Goal: Task Accomplishment & Management: Manage account settings

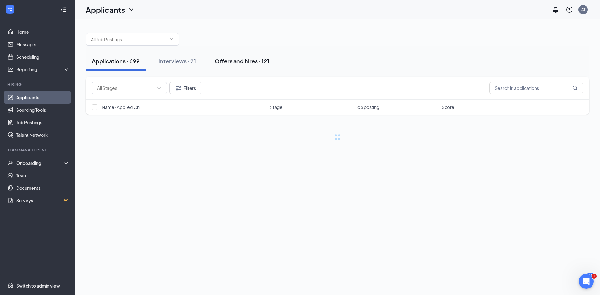
click at [255, 58] on div "Offers and hires · 121" at bounding box center [242, 61] width 55 height 8
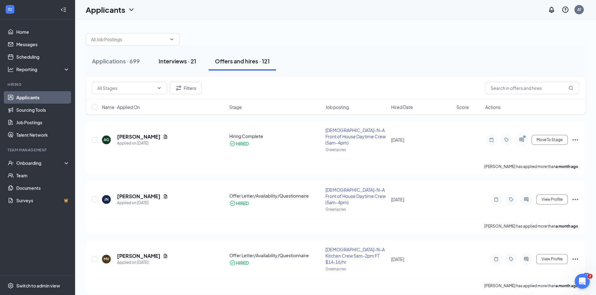
click at [187, 61] on div "Interviews · 21" at bounding box center [178, 61] width 38 height 8
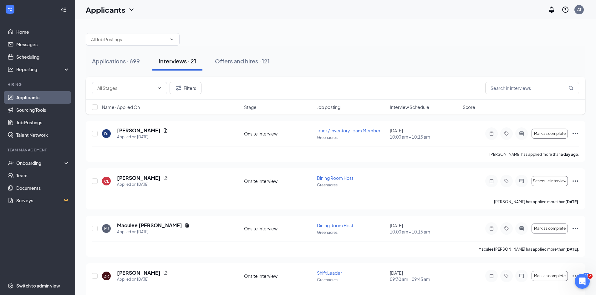
click at [417, 106] on span "Interview Schedule" at bounding box center [409, 107] width 39 height 6
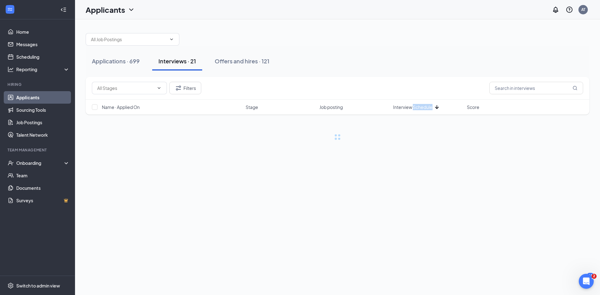
click at [417, 106] on span "Interview Schedule" at bounding box center [412, 107] width 39 height 6
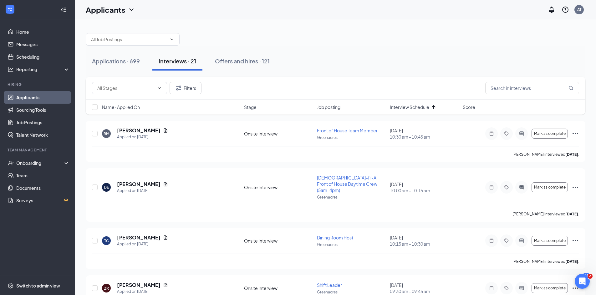
click at [411, 57] on div "Applications · 699 Interviews · 21 Offers and hires · 121" at bounding box center [335, 61] width 499 height 19
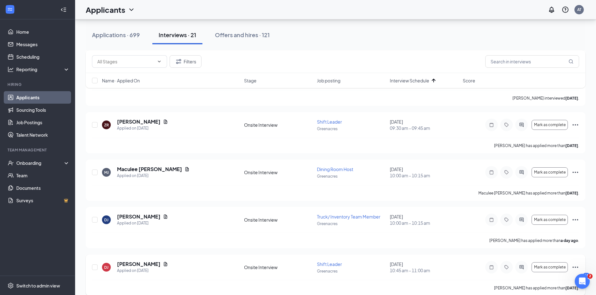
scroll to position [125, 0]
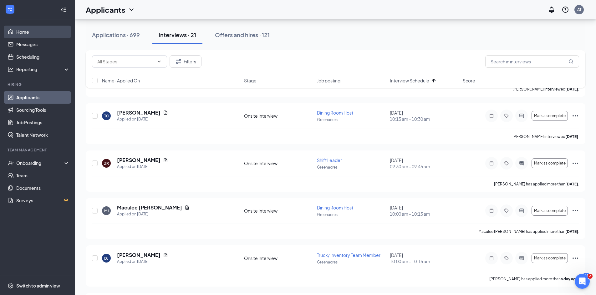
click at [32, 29] on link "Home" at bounding box center [42, 32] width 53 height 13
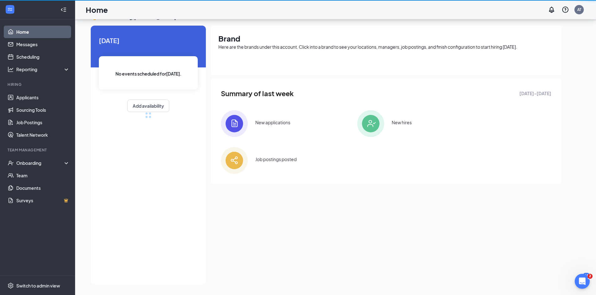
scroll to position [13, 0]
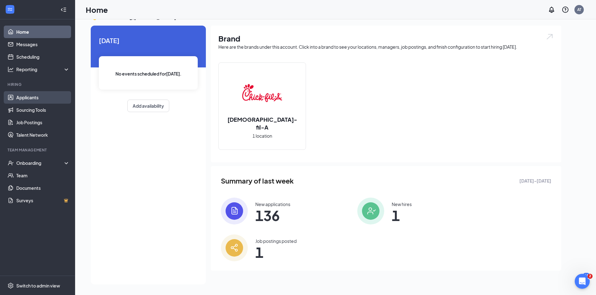
click at [39, 95] on link "Applicants" at bounding box center [42, 97] width 53 height 13
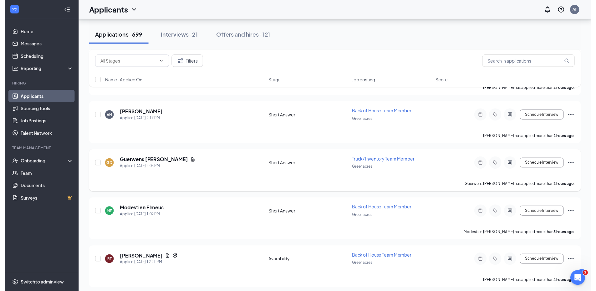
scroll to position [125, 0]
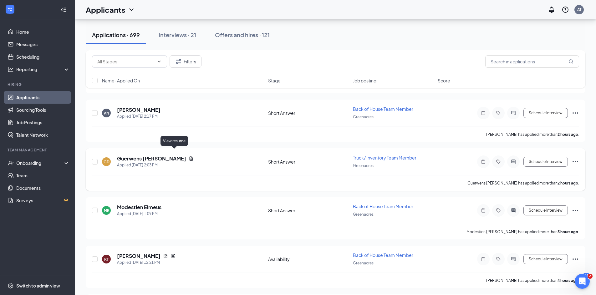
click at [189, 156] on icon "Document" at bounding box center [191, 158] width 5 height 5
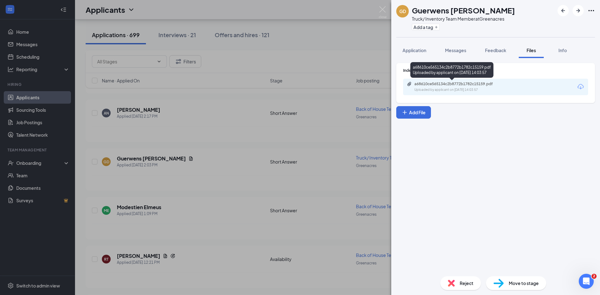
click at [436, 82] on div "a68610ce565134c2b8772b1782c15159.pdf" at bounding box center [459, 84] width 88 height 5
click at [212, 168] on div "GD Guerwens [PERSON_NAME] Truck/ Inventory Team Member at [GEOGRAPHIC_DATA] Add…" at bounding box center [300, 147] width 600 height 295
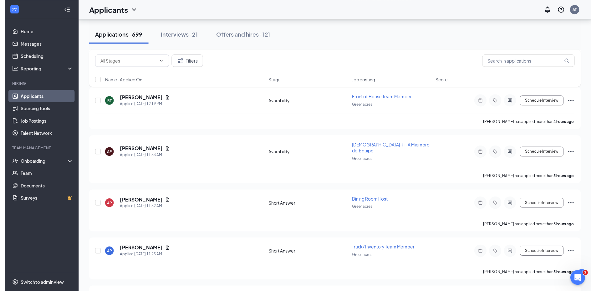
scroll to position [406, 0]
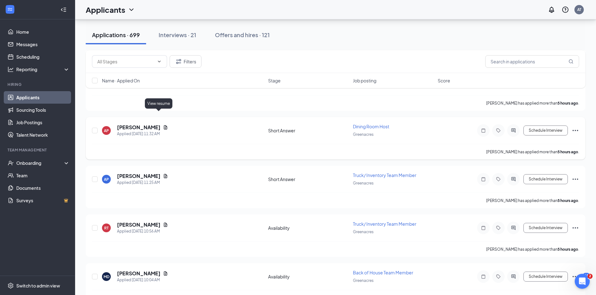
click at [164, 125] on icon "Document" at bounding box center [165, 127] width 3 height 4
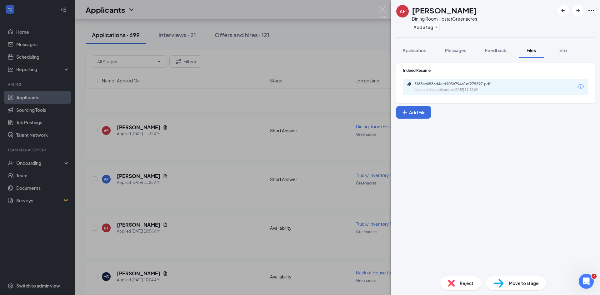
click at [475, 94] on div "5f63ec0586d4acf903c79461cf279397.pdf Uploaded by applicant on [DATE] 11:32:09" at bounding box center [495, 87] width 185 height 17
click at [472, 87] on div "5f63ec0586d4acf903c79461cf279397.pdf Uploaded by applicant on [DATE] 11:32:09" at bounding box center [457, 87] width 101 height 11
click at [213, 212] on div "AP [PERSON_NAME] Dining Room Host at Greenacres Add a tag Application Messages …" at bounding box center [300, 147] width 600 height 295
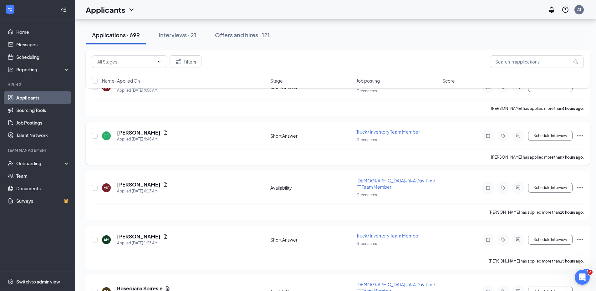
scroll to position [657, 0]
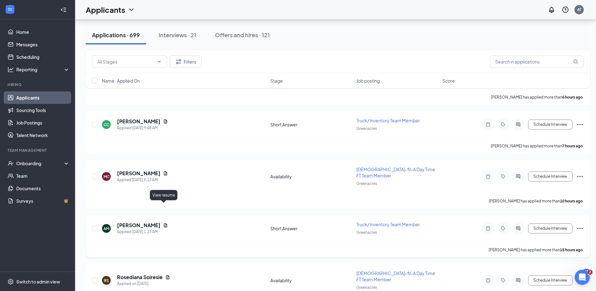
click at [164, 223] on icon "Document" at bounding box center [165, 225] width 3 height 4
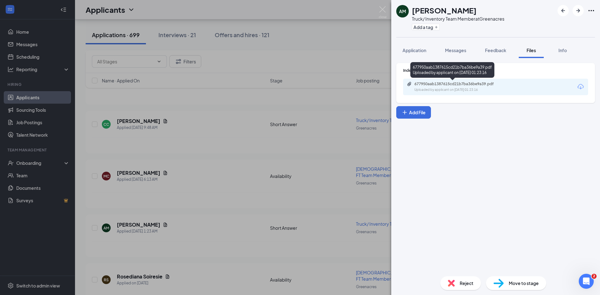
click at [466, 90] on div "Uploaded by applicant on [DATE] 01:23:16" at bounding box center [462, 90] width 94 height 5
click at [201, 180] on div "AM [PERSON_NAME] Truck/ Inventory Team Member at [GEOGRAPHIC_DATA] Add a tag Ap…" at bounding box center [300, 147] width 600 height 295
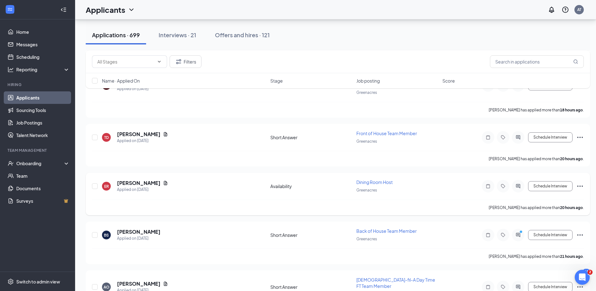
scroll to position [907, 0]
click at [164, 132] on icon "Document" at bounding box center [165, 134] width 3 height 4
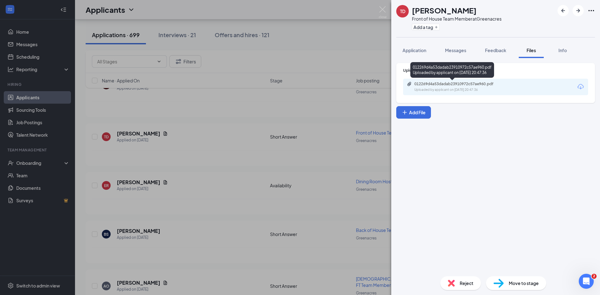
click at [448, 84] on div "012269d4a53dadab23910972c57ae960.pdf" at bounding box center [459, 84] width 88 height 5
click at [228, 132] on div "TD [PERSON_NAME] Front of House Team Member at Greenacres Add a tag Application…" at bounding box center [300, 147] width 600 height 295
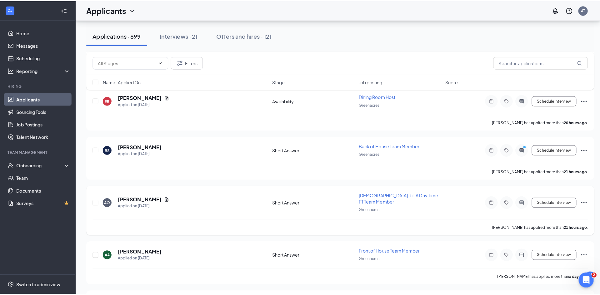
scroll to position [1000, 0]
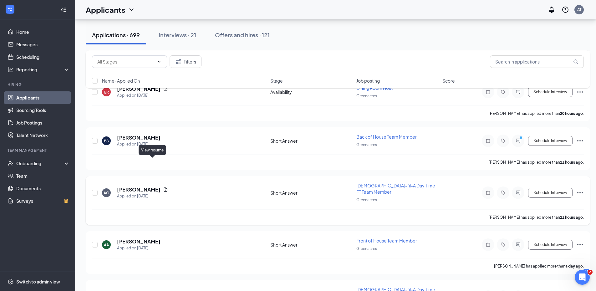
click at [163, 187] on icon "Document" at bounding box center [165, 189] width 5 height 5
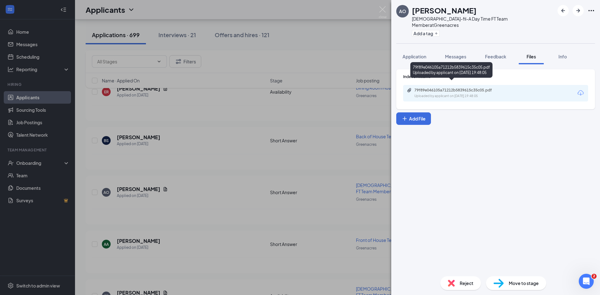
click at [452, 88] on div "79f89e046105a71212b5839615c35c05.pdf" at bounding box center [459, 90] width 88 height 5
drag, startPoint x: 166, startPoint y: 146, endPoint x: 171, endPoint y: 144, distance: 5.5
click at [168, 146] on div "AO [PERSON_NAME][DEMOGRAPHIC_DATA]-fil-A Day Time FT Team Member at [GEOGRAPHIC…" at bounding box center [300, 147] width 600 height 295
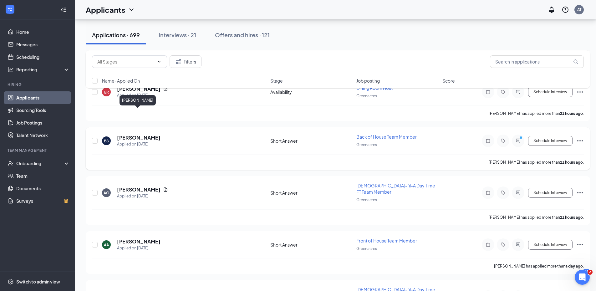
click at [145, 134] on h5 "[PERSON_NAME]" at bounding box center [138, 137] width 43 height 7
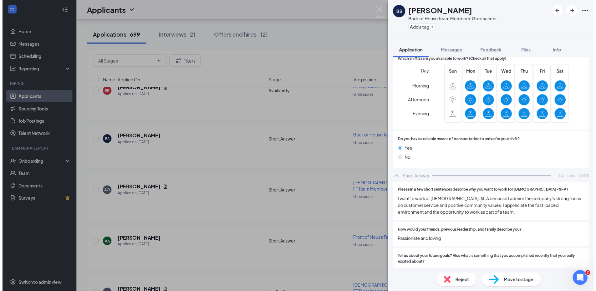
scroll to position [425, 0]
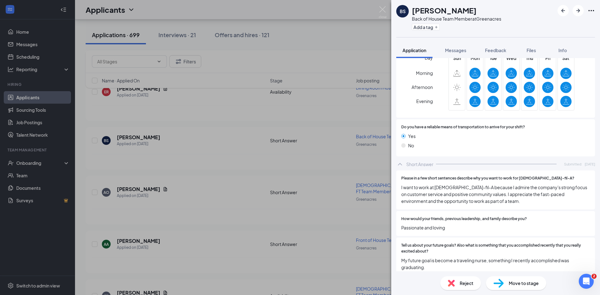
click at [342, 59] on div "BS [PERSON_NAME] Back of House Team Member at Greenacres Add a tag Application …" at bounding box center [300, 147] width 600 height 295
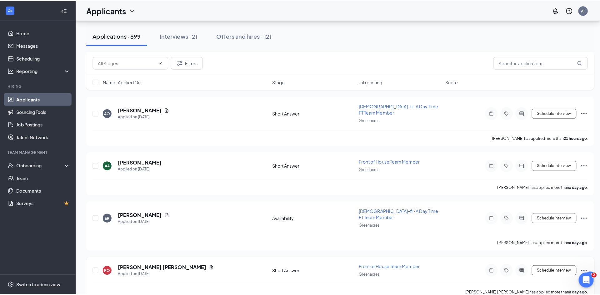
scroll to position [1126, 0]
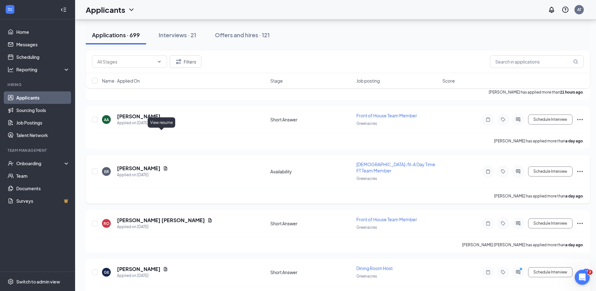
click at [163, 166] on icon "Document" at bounding box center [165, 168] width 5 height 5
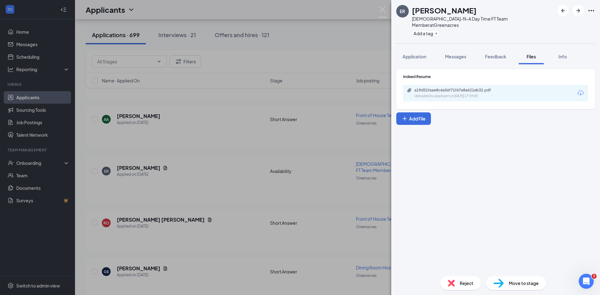
click at [467, 94] on div "Uploaded by applicant on [DATE] 17:59:09" at bounding box center [462, 96] width 94 height 5
click at [416, 54] on span "Application" at bounding box center [415, 57] width 24 height 6
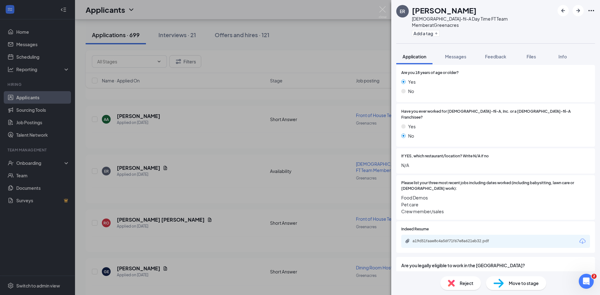
scroll to position [176, 0]
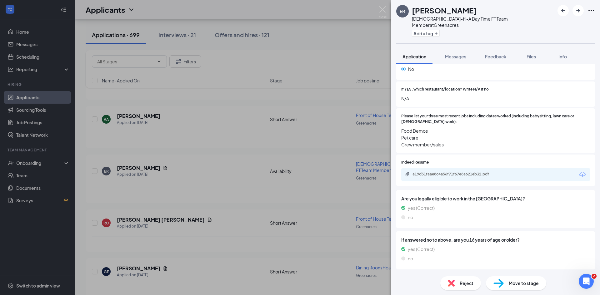
click at [513, 283] on span "Move to stage" at bounding box center [524, 283] width 30 height 7
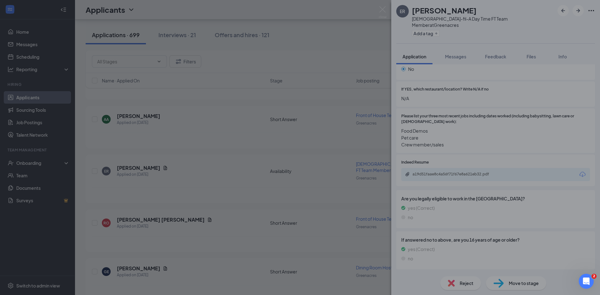
scroll to position [174, 0]
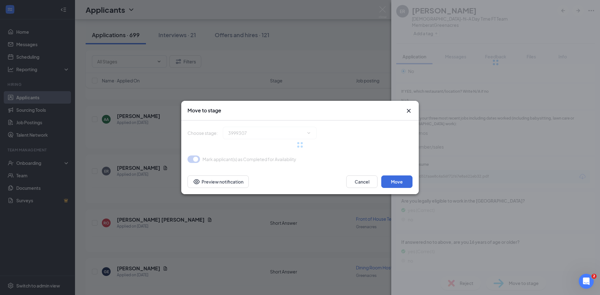
type input "Short Answer (next stage)"
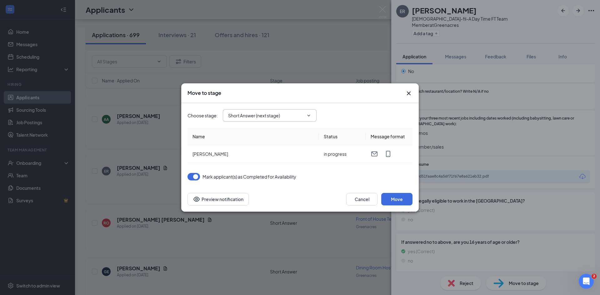
click at [308, 118] on icon "ChevronDown" at bounding box center [308, 115] width 5 height 5
click at [307, 116] on icon "ChevronDown" at bounding box center [308, 115] width 5 height 5
click at [307, 114] on icon "ChevronDown" at bounding box center [308, 115] width 5 height 5
click at [310, 113] on icon "ChevronDown" at bounding box center [308, 115] width 5 height 5
click at [293, 150] on td "[PERSON_NAME]" at bounding box center [253, 154] width 131 height 18
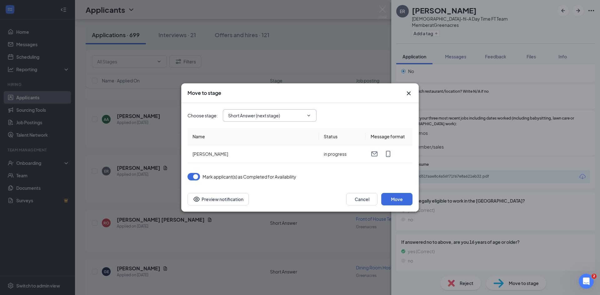
click at [286, 117] on input "Short Answer (next stage)" at bounding box center [266, 115] width 76 height 7
click at [411, 92] on icon "Cross" at bounding box center [409, 94] width 8 height 8
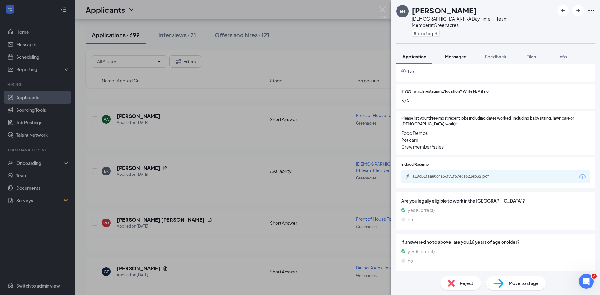
click at [453, 54] on span "Messages" at bounding box center [455, 57] width 21 height 6
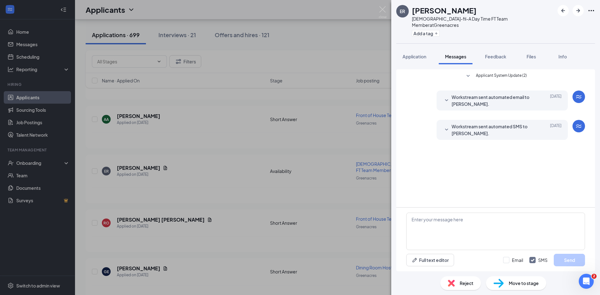
click at [281, 205] on div "ER [PERSON_NAME][DEMOGRAPHIC_DATA]-fil-A Day Time FT Team Member at Greenacres …" at bounding box center [300, 147] width 600 height 295
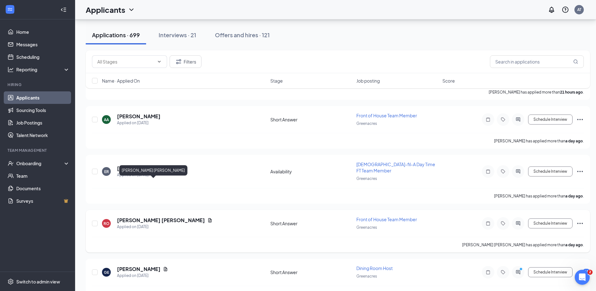
click at [128, 217] on h5 "[PERSON_NAME] [PERSON_NAME]" at bounding box center [161, 220] width 88 height 7
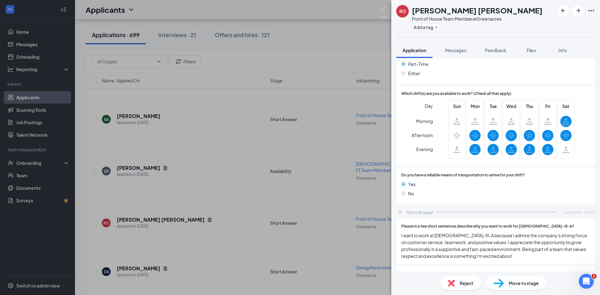
scroll to position [504, 0]
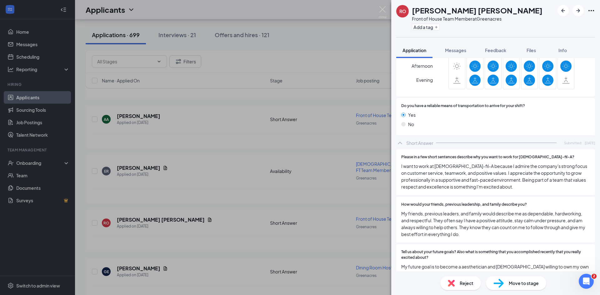
click at [521, 282] on span "Move to stage" at bounding box center [524, 283] width 30 height 7
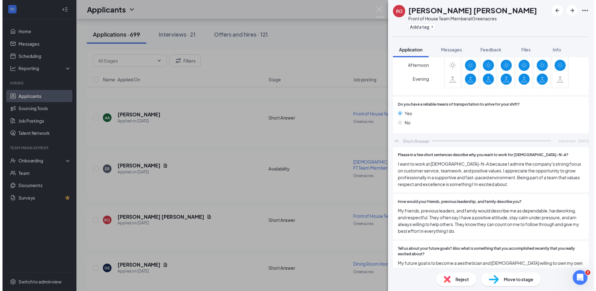
scroll to position [502, 0]
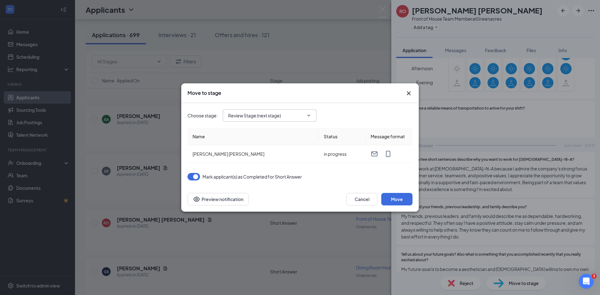
click at [282, 113] on input "Review Stage (next stage)" at bounding box center [266, 115] width 76 height 7
click at [260, 168] on div "Onsite Interview" at bounding box center [249, 167] width 33 height 7
type input "Onsite Interview"
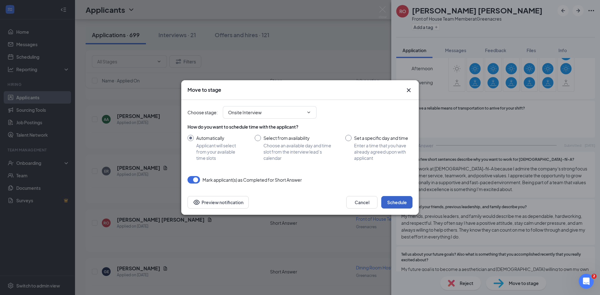
click at [402, 207] on button "Schedule" at bounding box center [396, 202] width 31 height 13
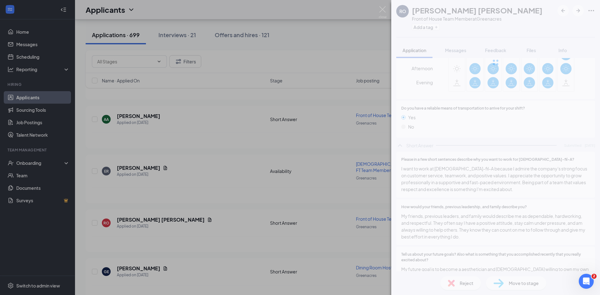
click at [254, 244] on div "RO [PERSON_NAME] [PERSON_NAME] Front of House Team Member at Greenacres Add a t…" at bounding box center [300, 147] width 600 height 295
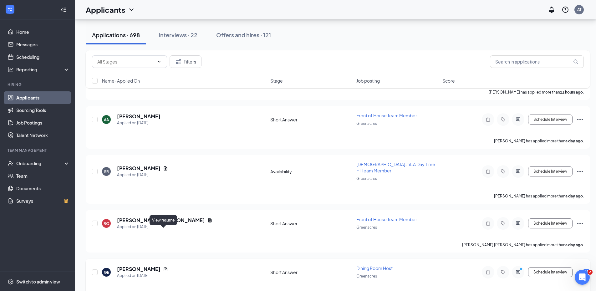
click at [164, 267] on icon "Document" at bounding box center [165, 269] width 3 height 4
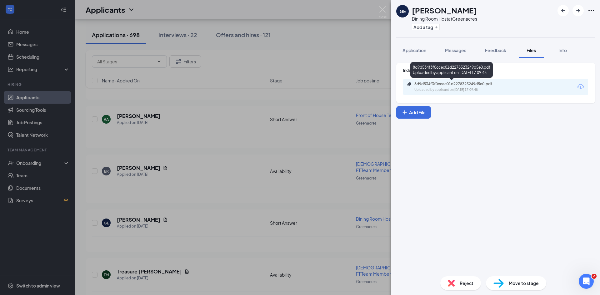
click at [458, 91] on div "Uploaded by applicant on [DATE] 17:09:48" at bounding box center [462, 90] width 94 height 5
click at [229, 164] on div "GE [PERSON_NAME] Dining Room Host at Greenacres Add a tag Application Messages …" at bounding box center [300, 147] width 600 height 295
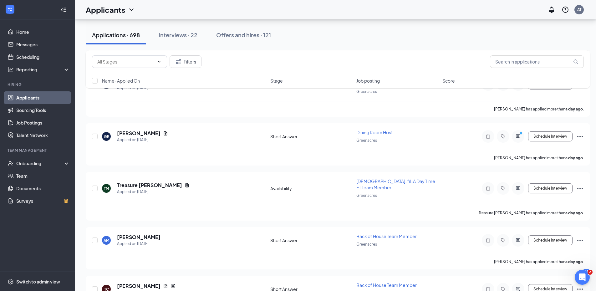
scroll to position [1251, 0]
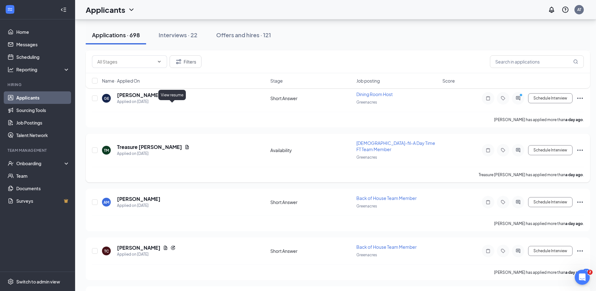
click at [184, 144] on icon "Document" at bounding box center [186, 146] width 5 height 5
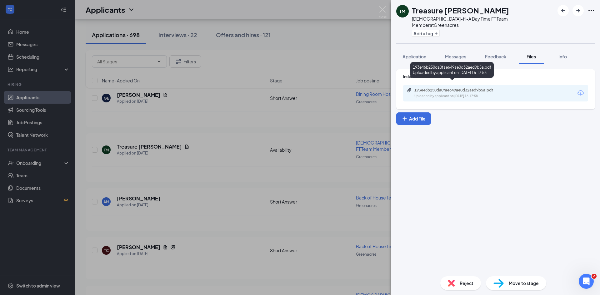
click at [468, 94] on div "Uploaded by applicant on [DATE] 16:17:58" at bounding box center [462, 96] width 94 height 5
click at [294, 82] on div "TM Treasure [PERSON_NAME] [DEMOGRAPHIC_DATA]-fil-A Day Time FT Team Member at G…" at bounding box center [300, 147] width 600 height 295
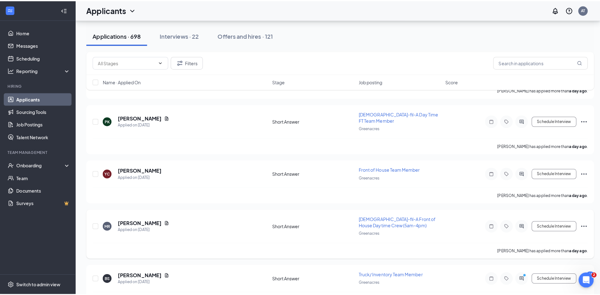
scroll to position [1438, 0]
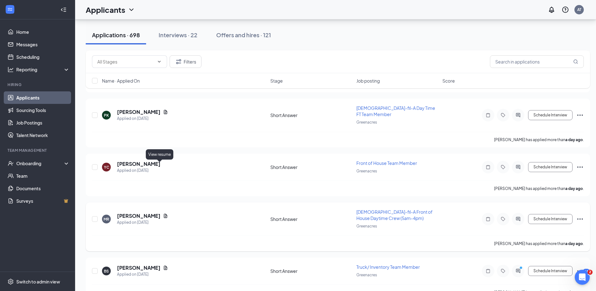
click at [163, 213] on icon "Document" at bounding box center [165, 215] width 5 height 5
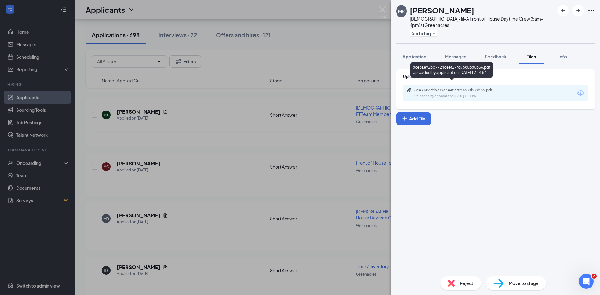
click at [457, 94] on div "Uploaded by applicant on [DATE] 12:14:54" at bounding box center [462, 96] width 94 height 5
click at [272, 165] on div "[PERSON_NAME][DEMOGRAPHIC_DATA]-fil-A Front of House Daytime Crew (5am-4pm) at …" at bounding box center [300, 147] width 600 height 295
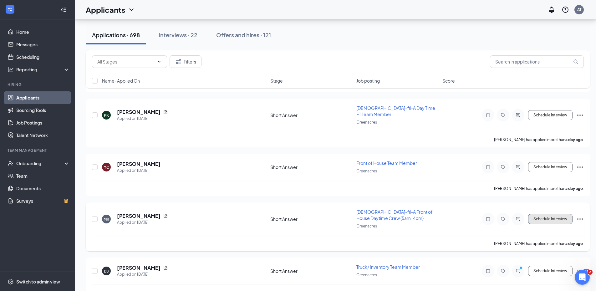
click at [541, 214] on button "Schedule Interview" at bounding box center [550, 219] width 44 height 10
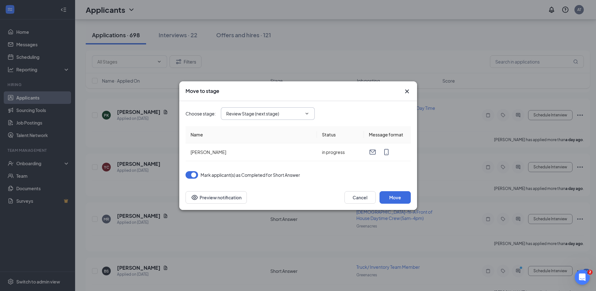
click at [287, 113] on input "Review Stage (next stage)" at bounding box center [264, 113] width 76 height 7
click at [255, 167] on div "Onsite Interview" at bounding box center [247, 165] width 33 height 7
type input "Onsite Interview"
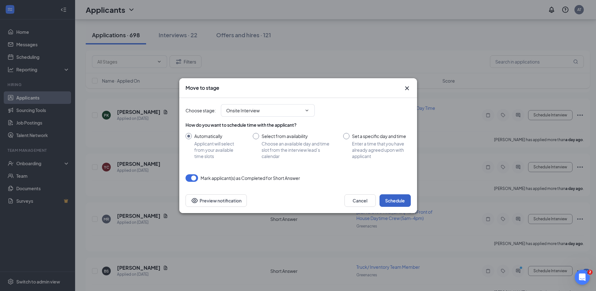
click at [400, 196] on button "Schedule" at bounding box center [394, 200] width 31 height 13
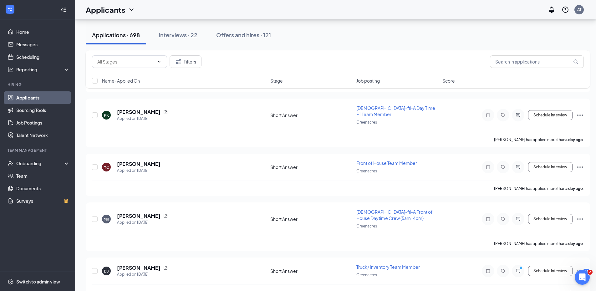
click at [163, 265] on icon "Document" at bounding box center [165, 267] width 5 height 5
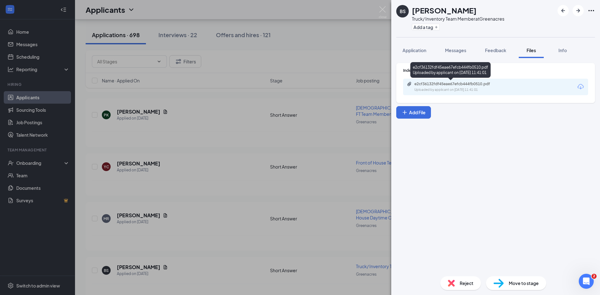
click at [453, 85] on div "e2cf36132fdf45eae67efcb444fb0510.pdf" at bounding box center [459, 84] width 88 height 5
